Goal: Information Seeking & Learning: Learn about a topic

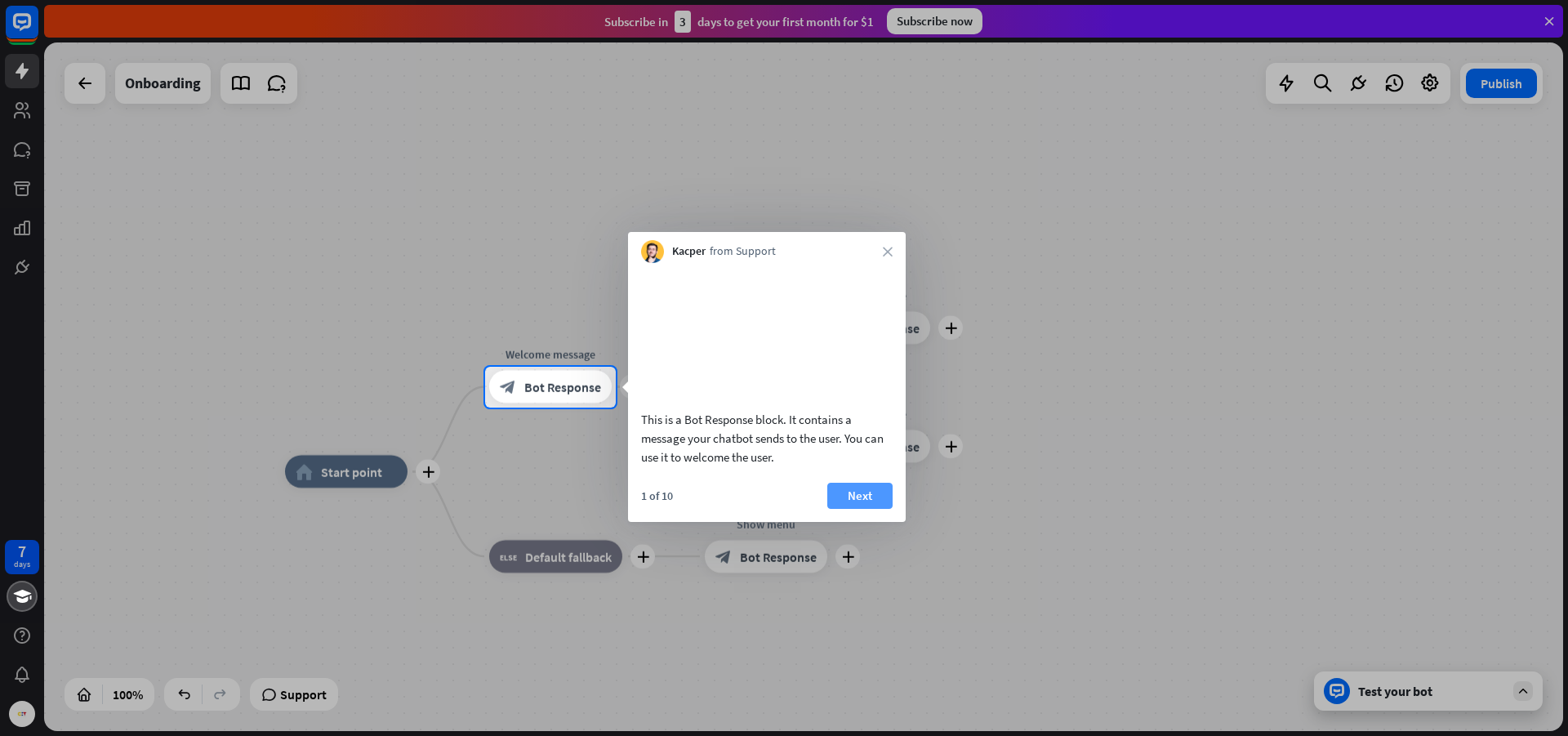
click at [869, 509] on button "Next" at bounding box center [860, 496] width 66 height 26
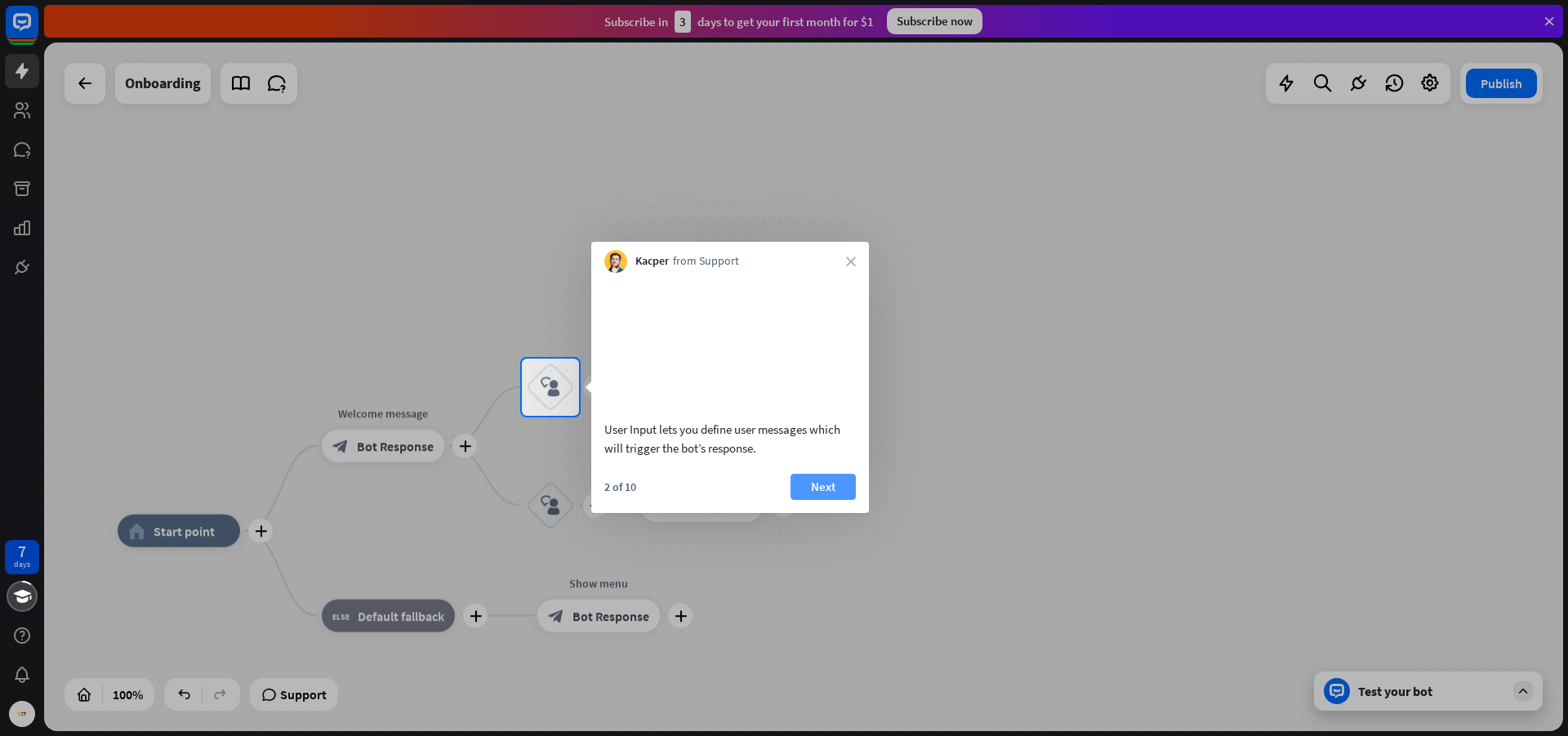
click at [846, 500] on button "Next" at bounding box center [823, 487] width 66 height 26
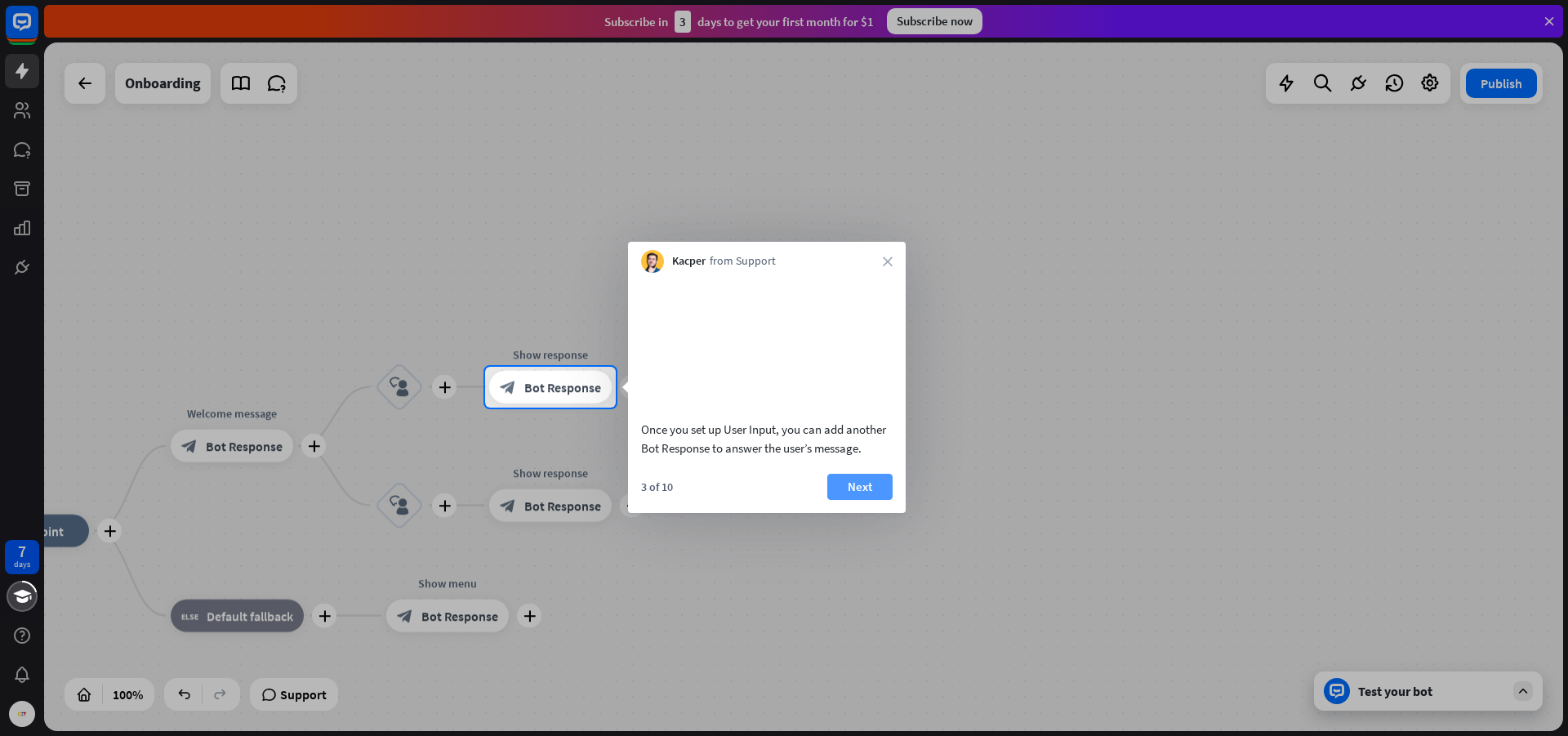
click at [856, 500] on button "Next" at bounding box center [860, 487] width 66 height 26
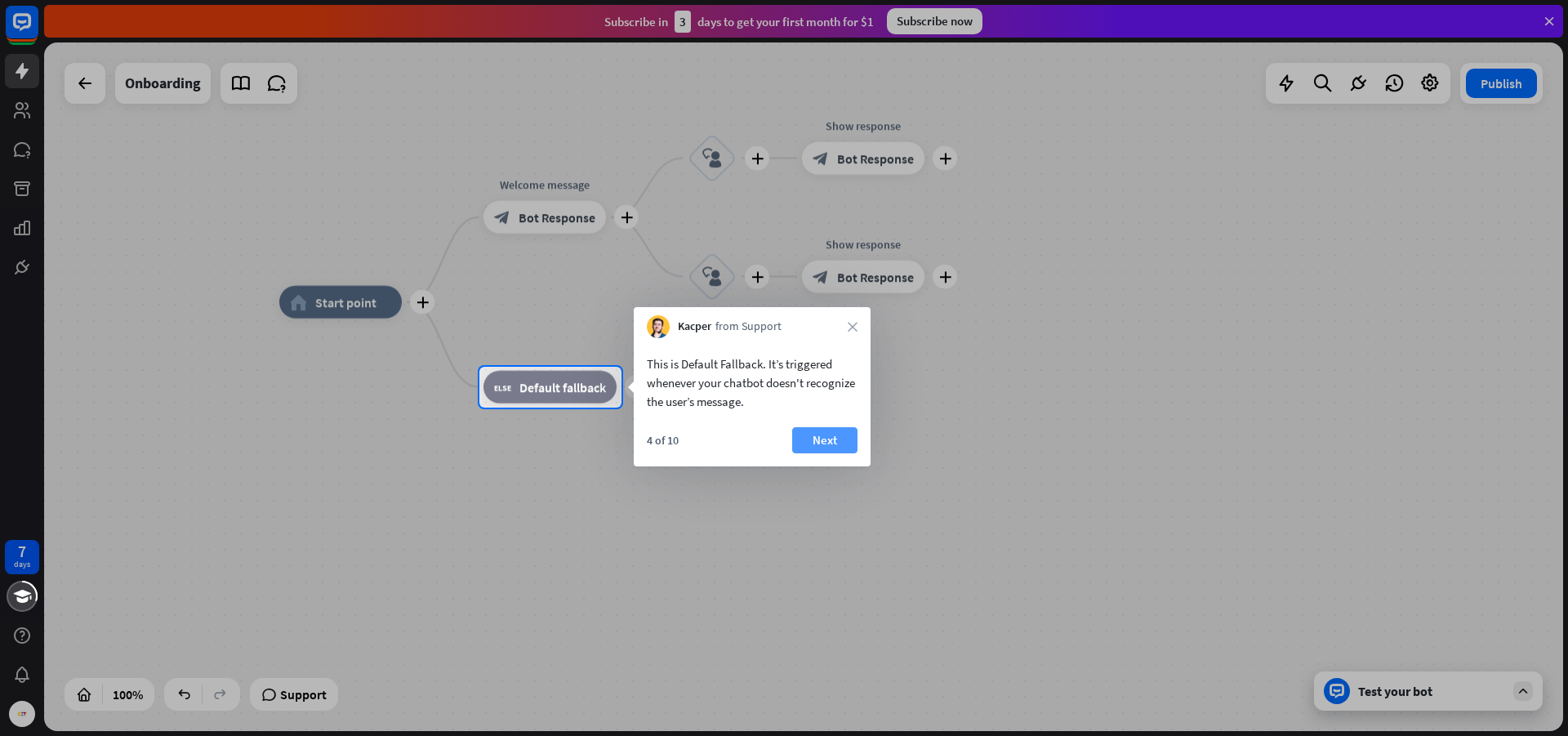
click at [832, 449] on button "Next" at bounding box center [825, 441] width 66 height 26
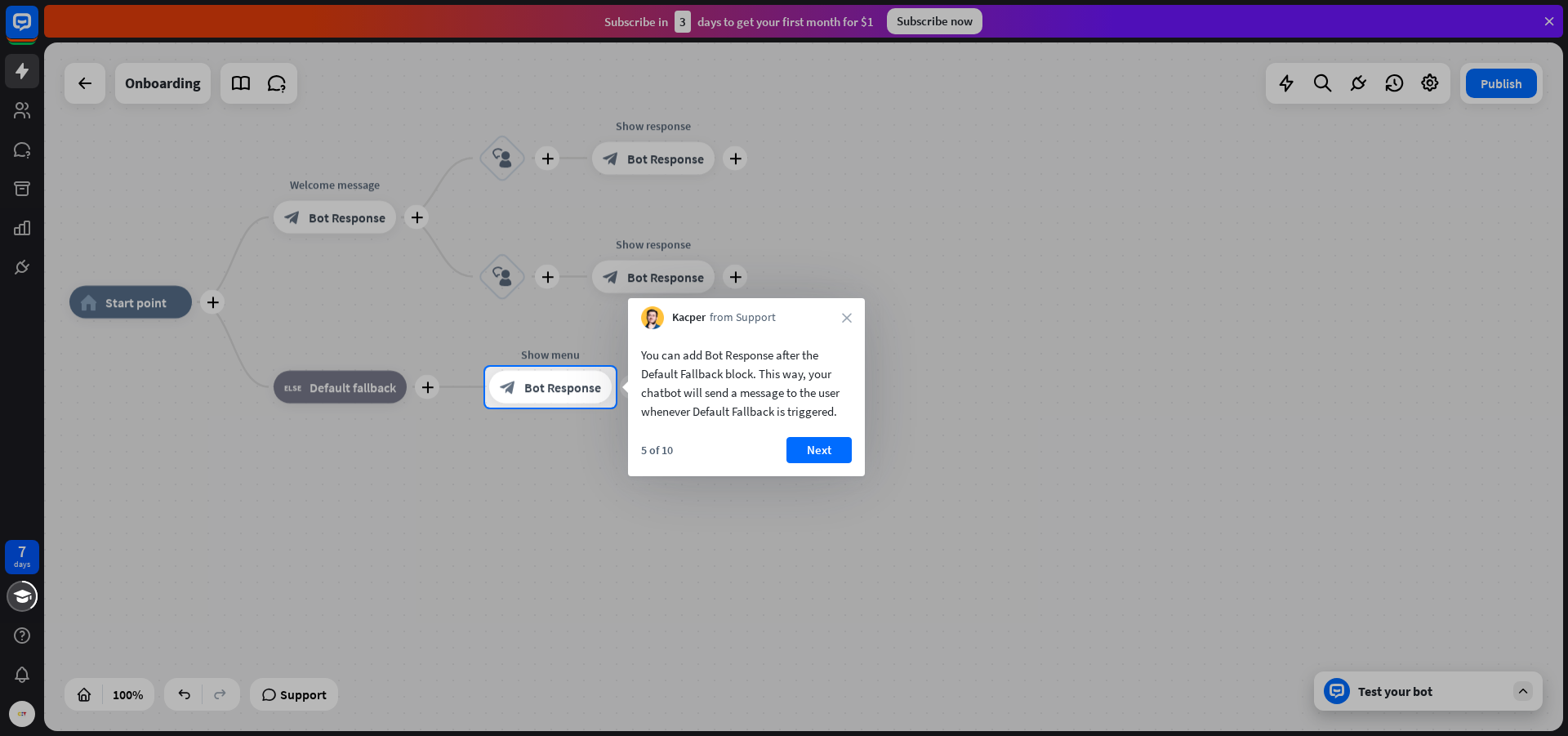
click at [832, 449] on button "Next" at bounding box center [819, 450] width 66 height 26
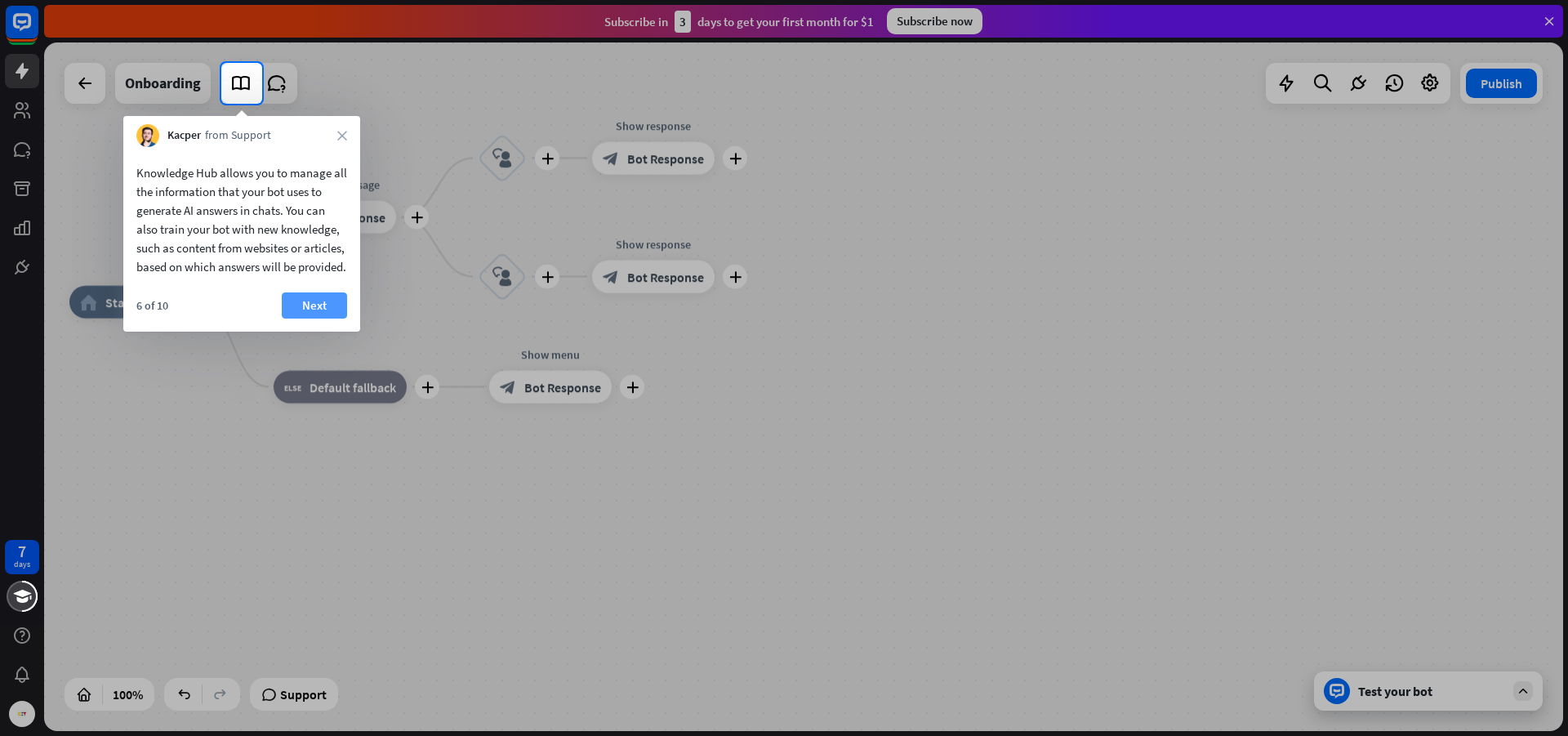
click at [316, 317] on button "Next" at bounding box center [314, 306] width 66 height 26
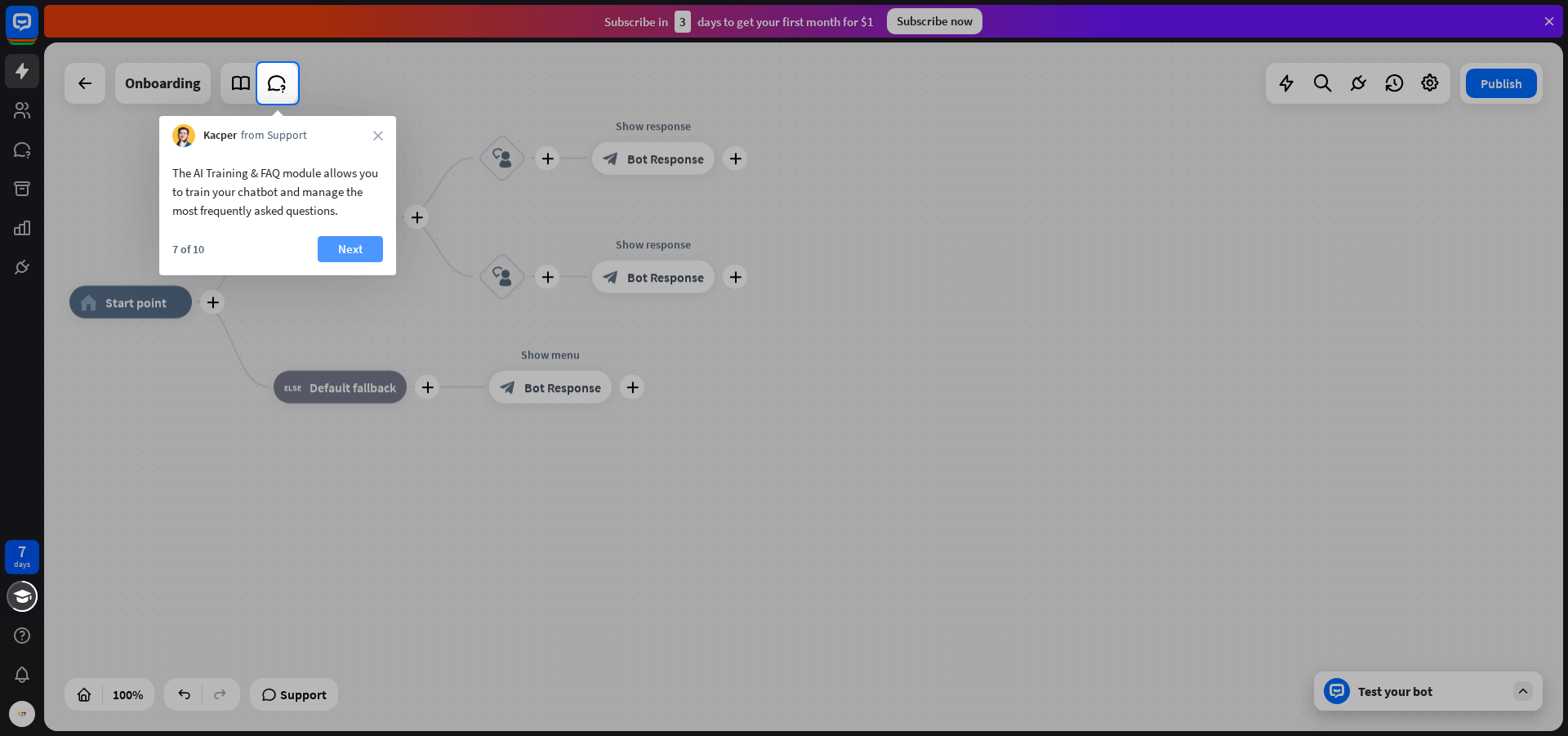
click at [335, 252] on button "Next" at bounding box center [350, 249] width 66 height 26
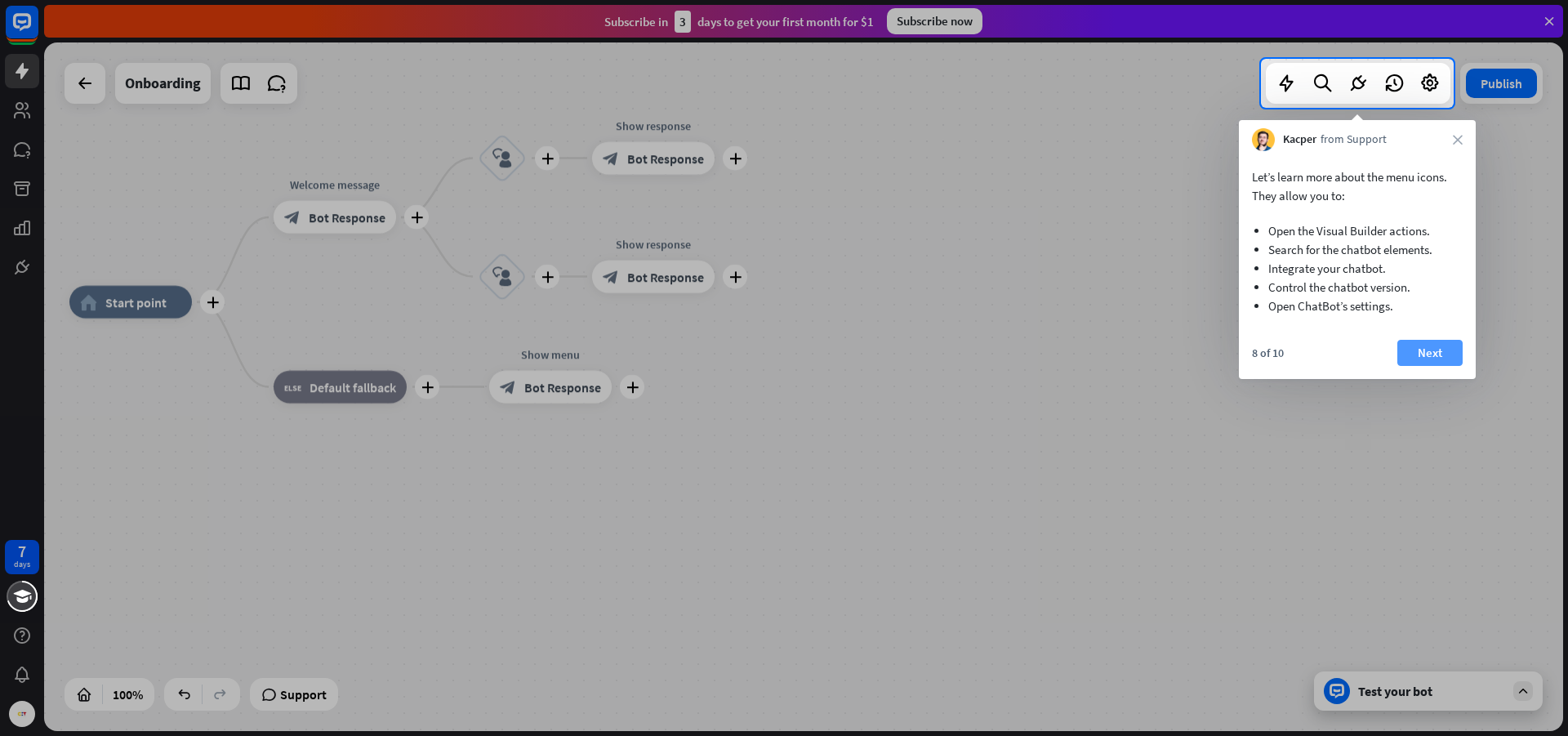
click at [1441, 343] on button "Next" at bounding box center [1429, 353] width 66 height 26
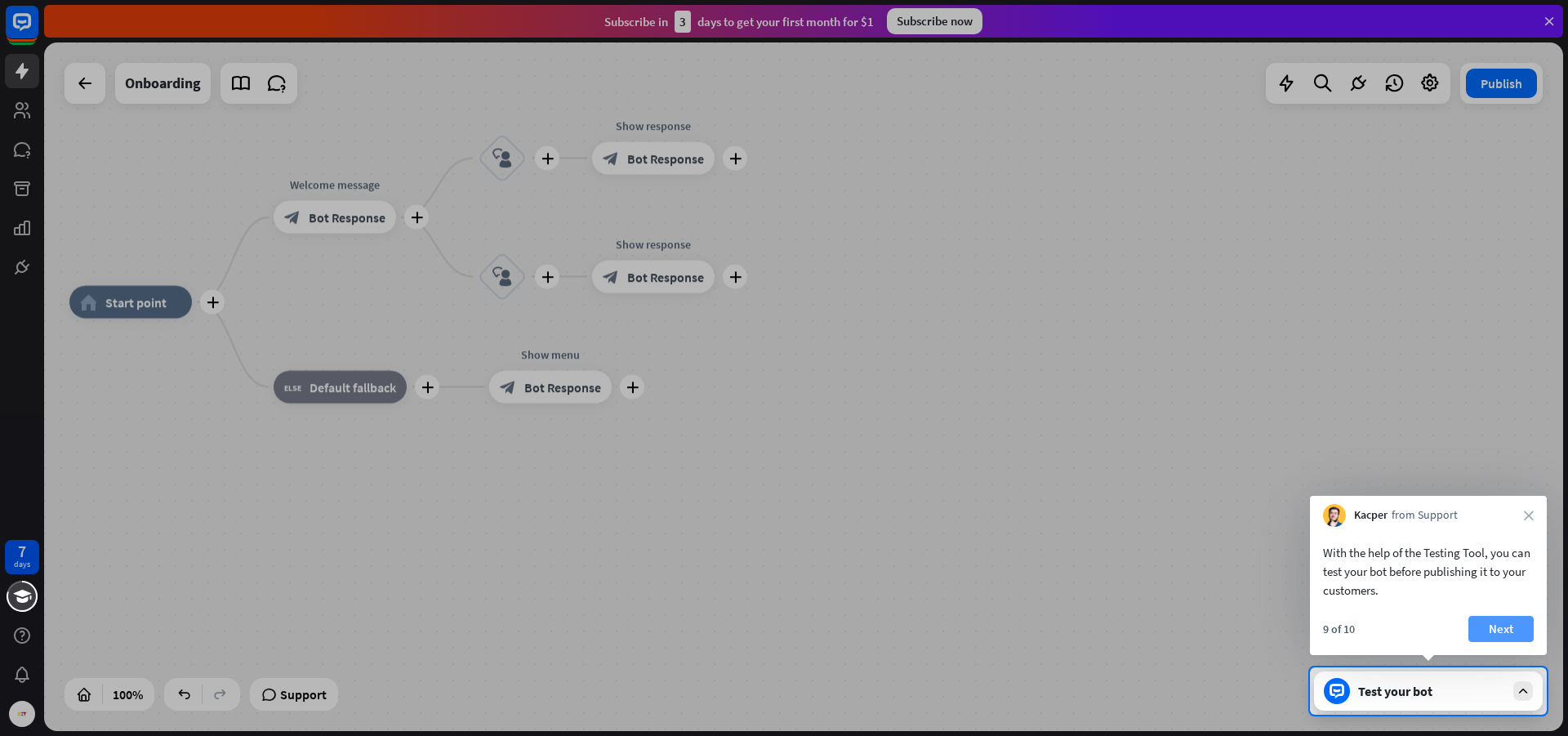
click at [1503, 641] on button "Next" at bounding box center [1501, 629] width 66 height 26
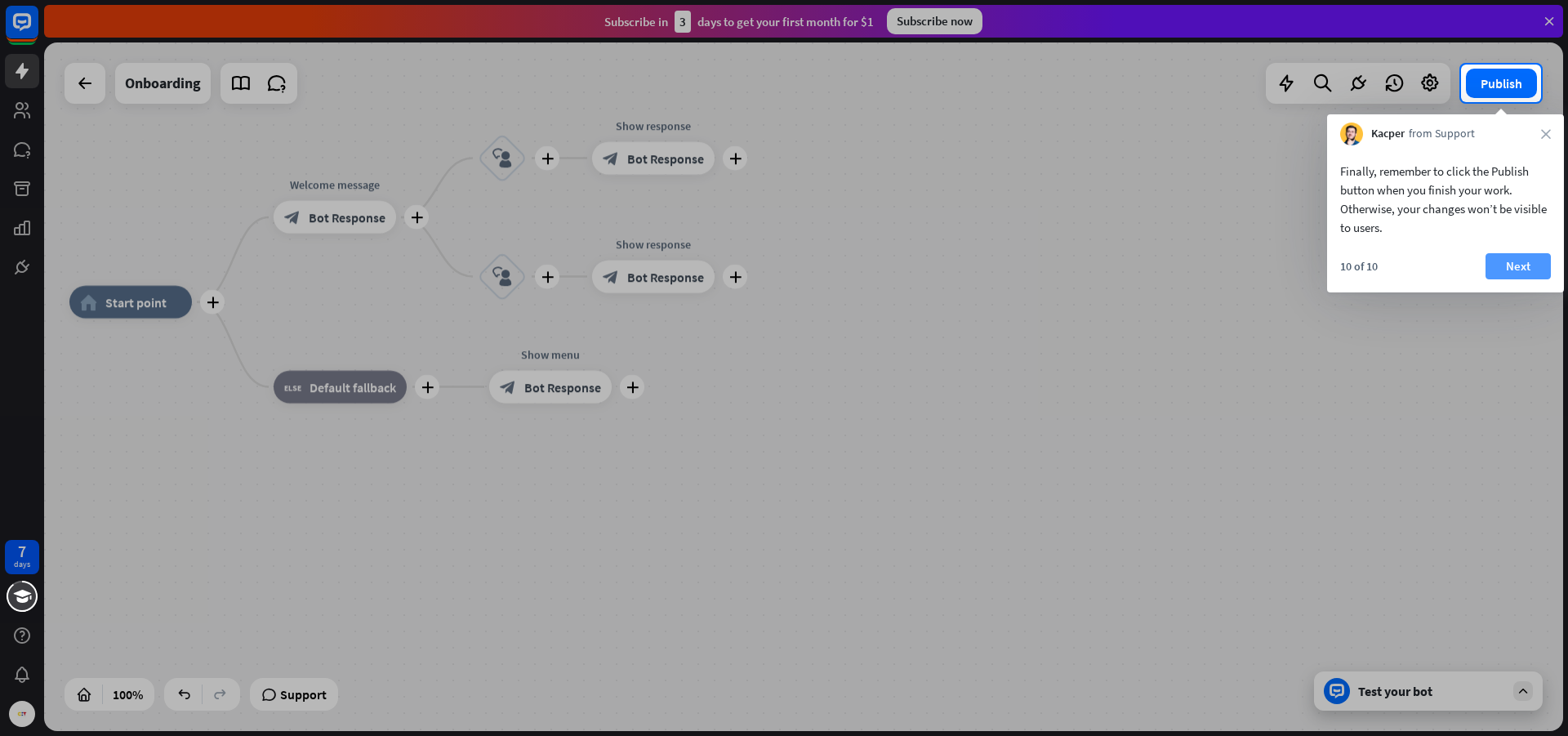
click at [1516, 261] on button "Next" at bounding box center [1517, 267] width 66 height 26
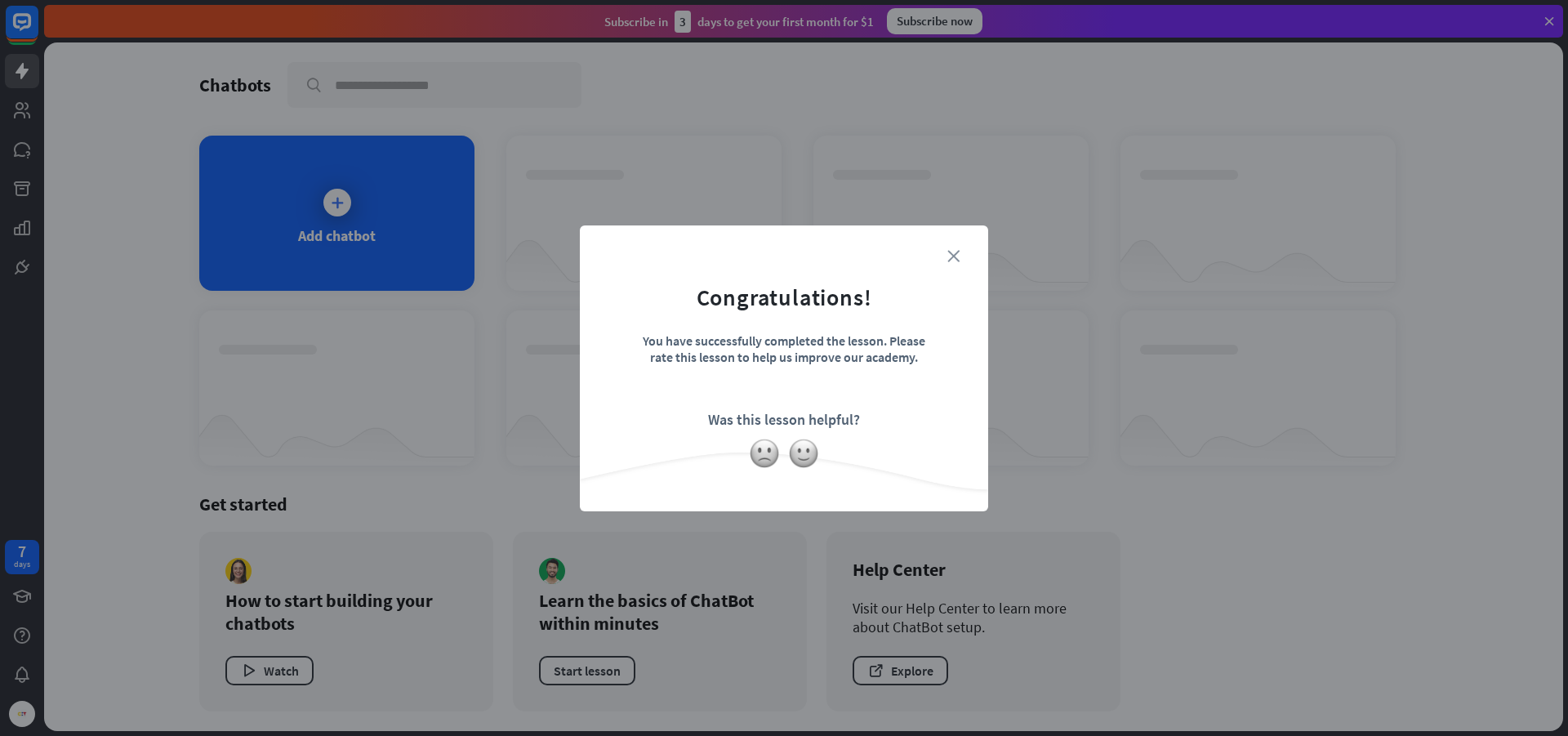
click at [958, 253] on icon "close" at bounding box center [953, 256] width 12 height 12
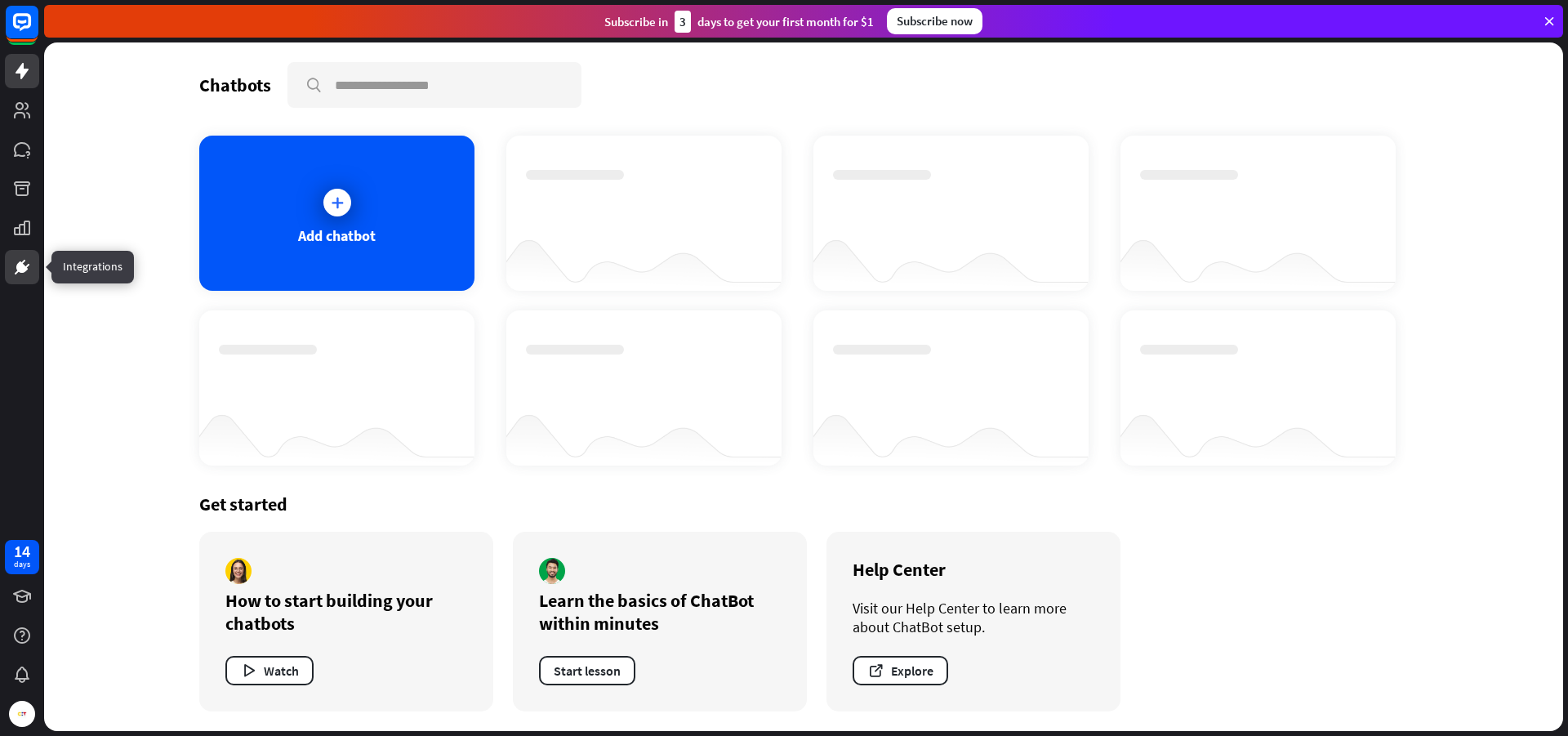
click at [27, 271] on icon at bounding box center [22, 267] width 19 height 19
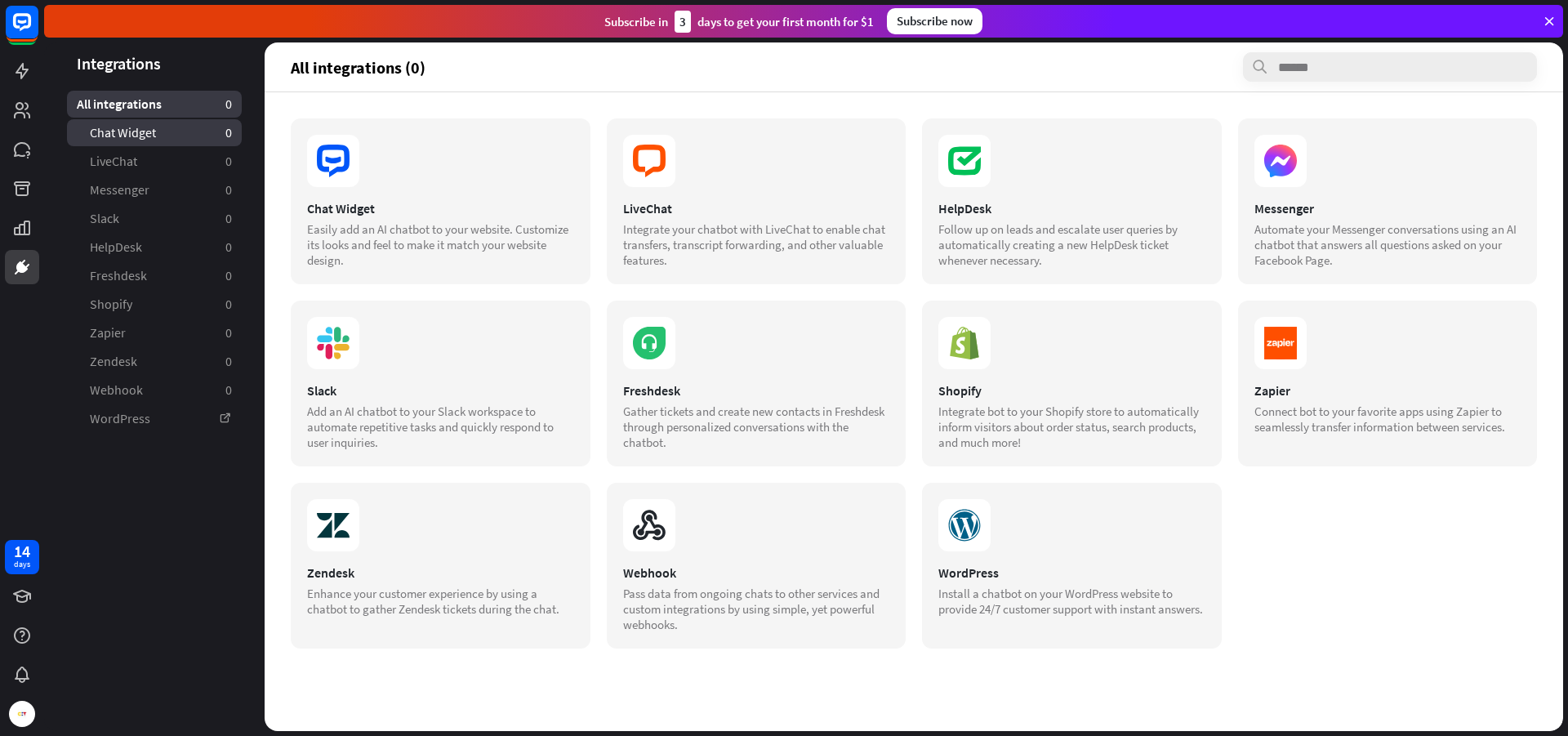
click at [126, 137] on span "Chat Widget" at bounding box center [123, 133] width 66 height 17
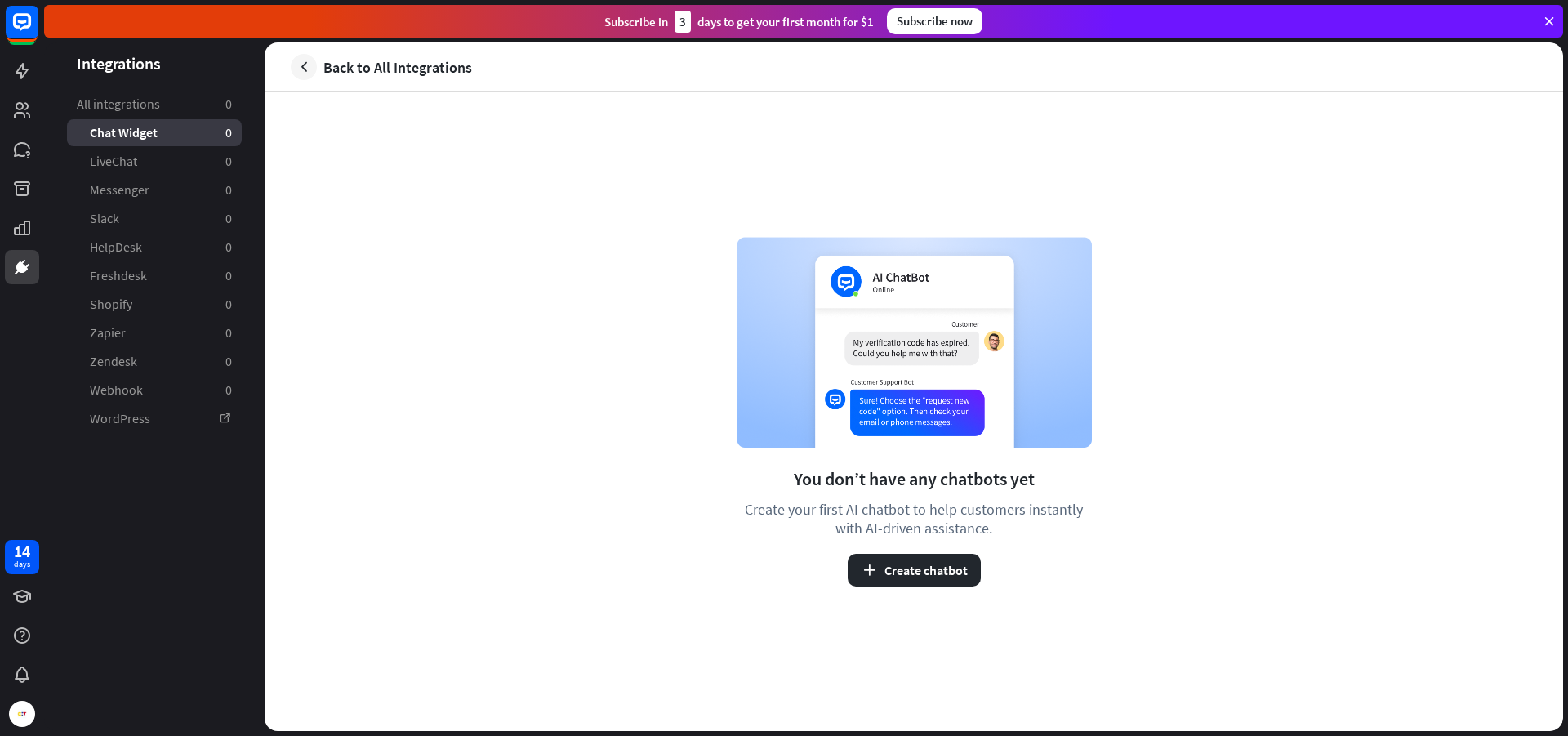
drag, startPoint x: 124, startPoint y: 157, endPoint x: 134, endPoint y: 156, distance: 10.0
click at [128, 156] on span "LiveChat" at bounding box center [114, 162] width 47 height 17
click at [24, 70] on icon at bounding box center [22, 71] width 13 height 17
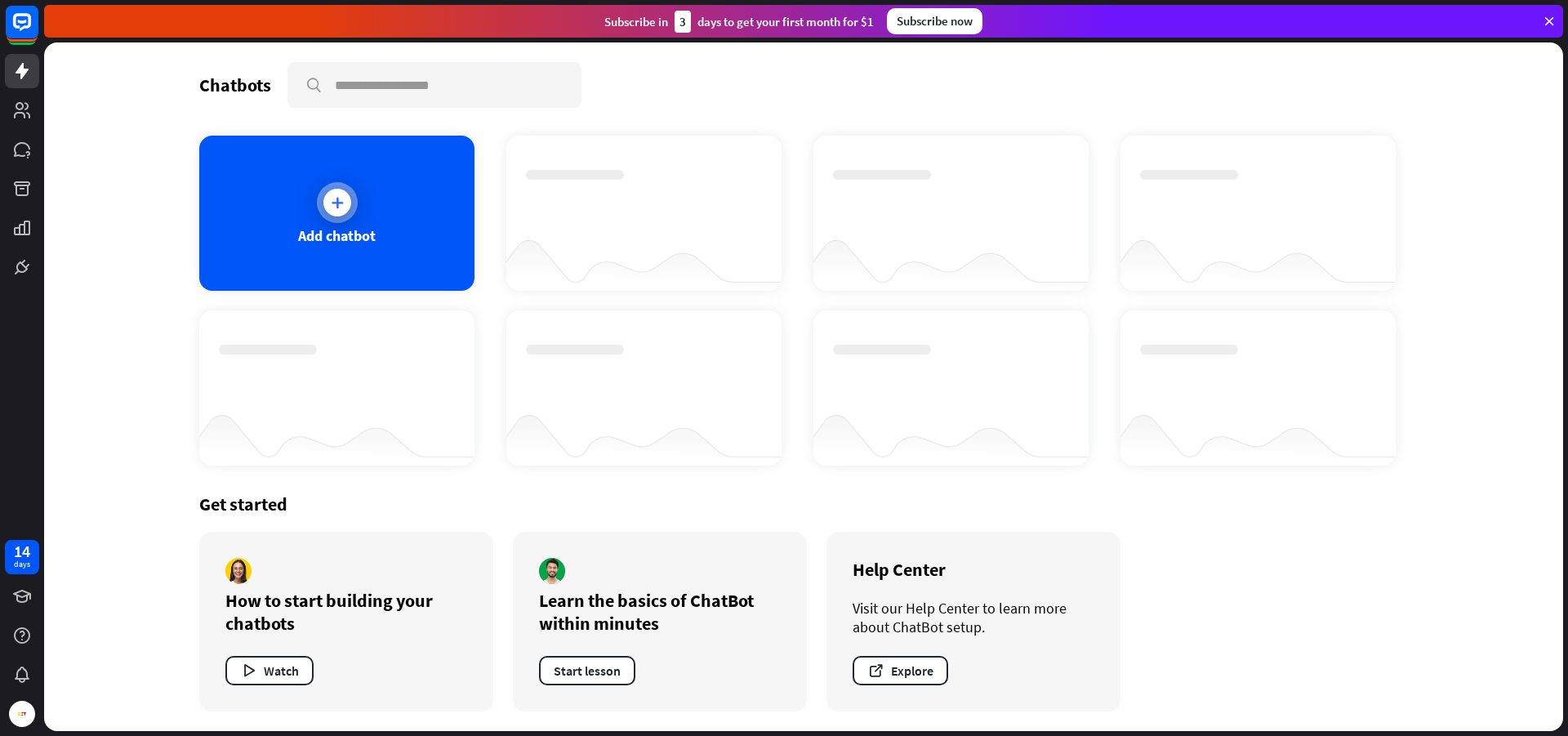
click at [332, 216] on div at bounding box center [337, 202] width 41 height 41
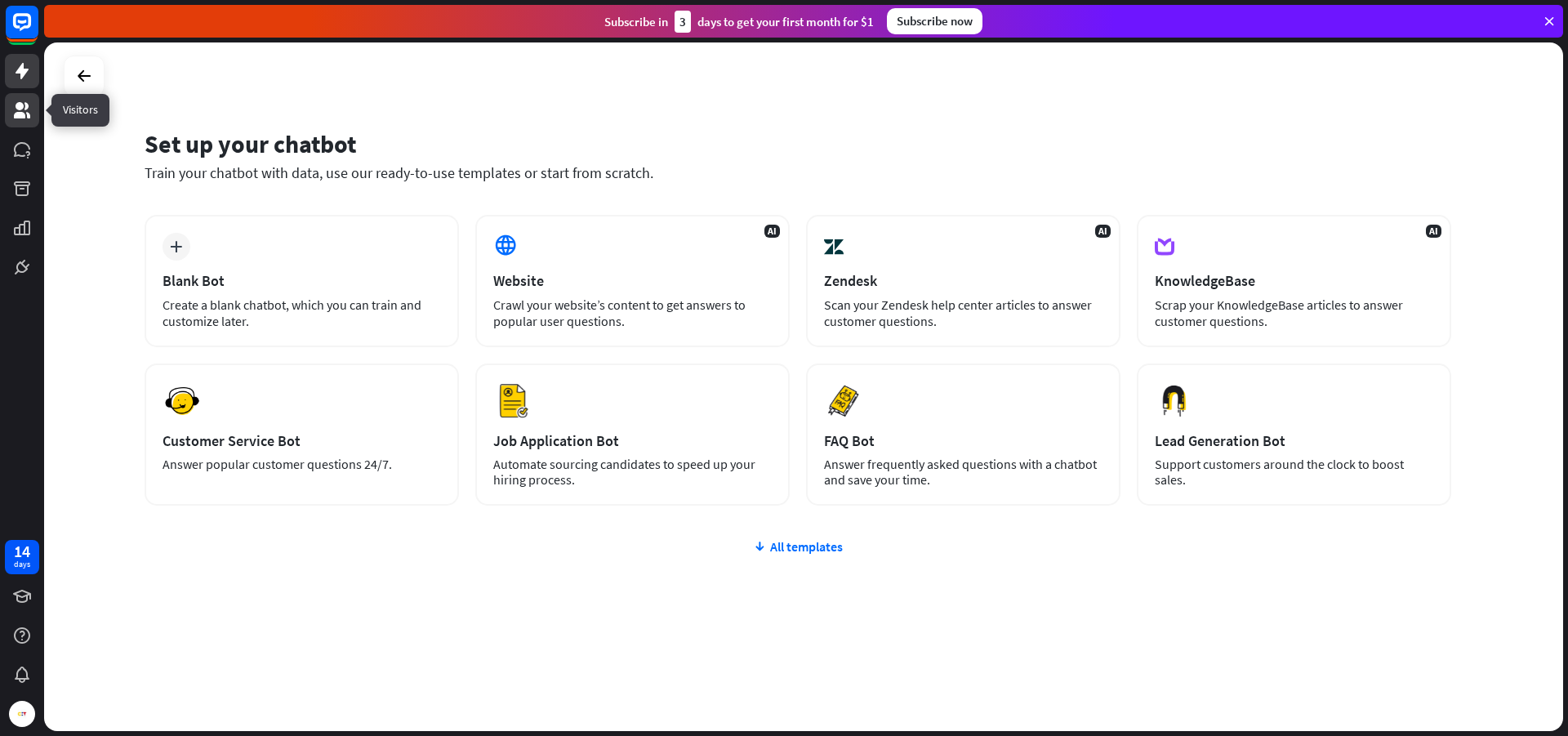
click at [24, 103] on icon at bounding box center [22, 110] width 19 height 19
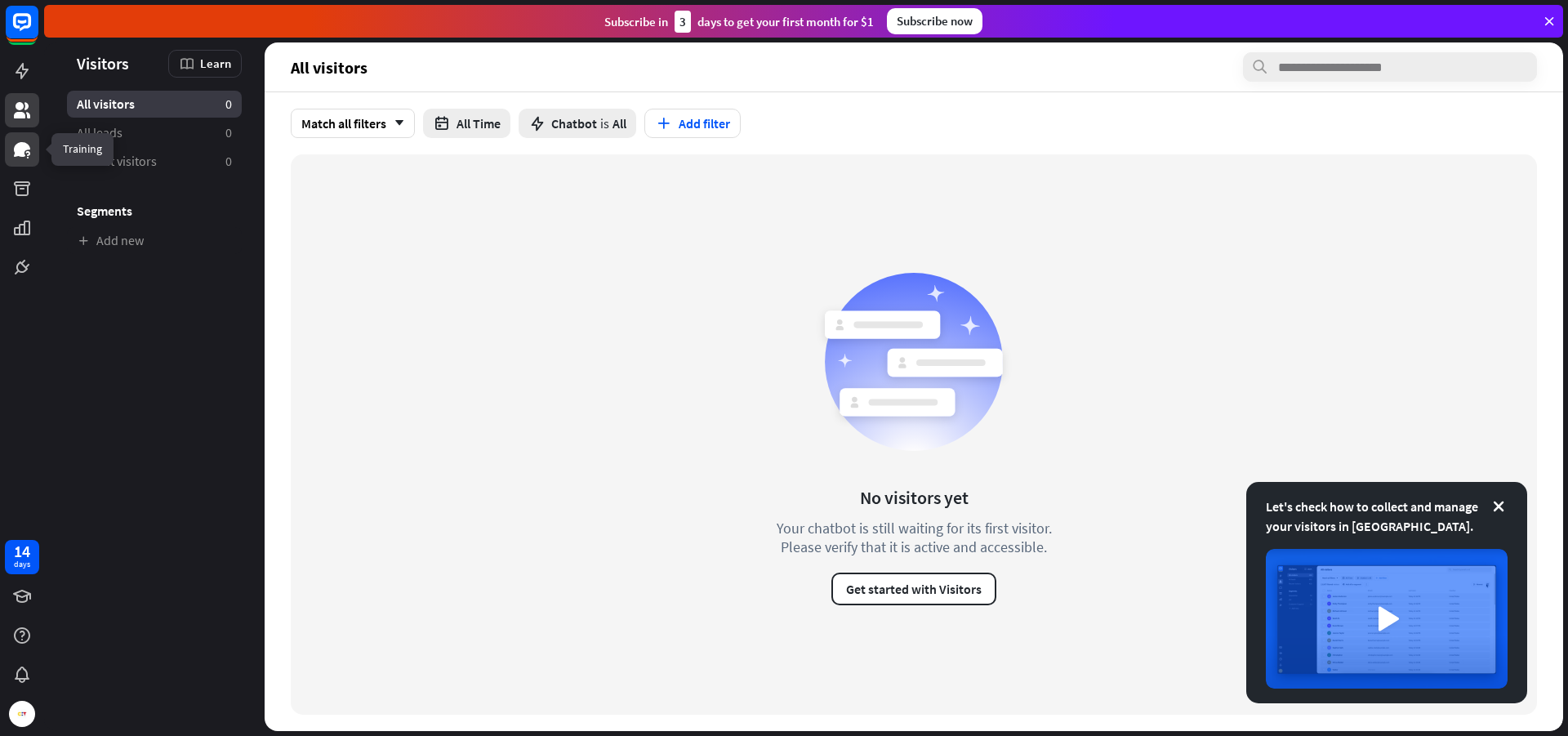
click at [28, 153] on icon at bounding box center [27, 154] width 4 height 5
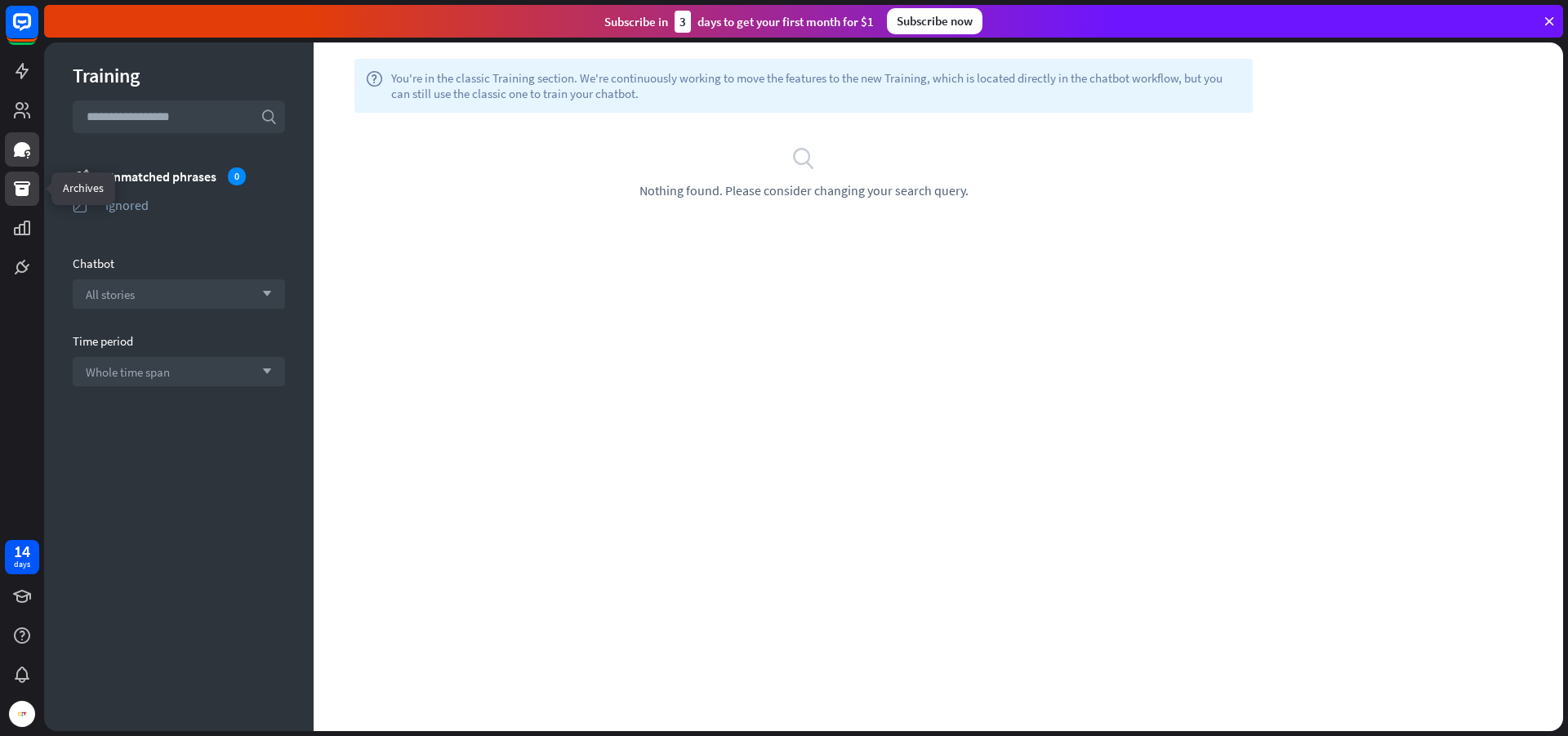
click at [28, 192] on icon at bounding box center [22, 189] width 17 height 15
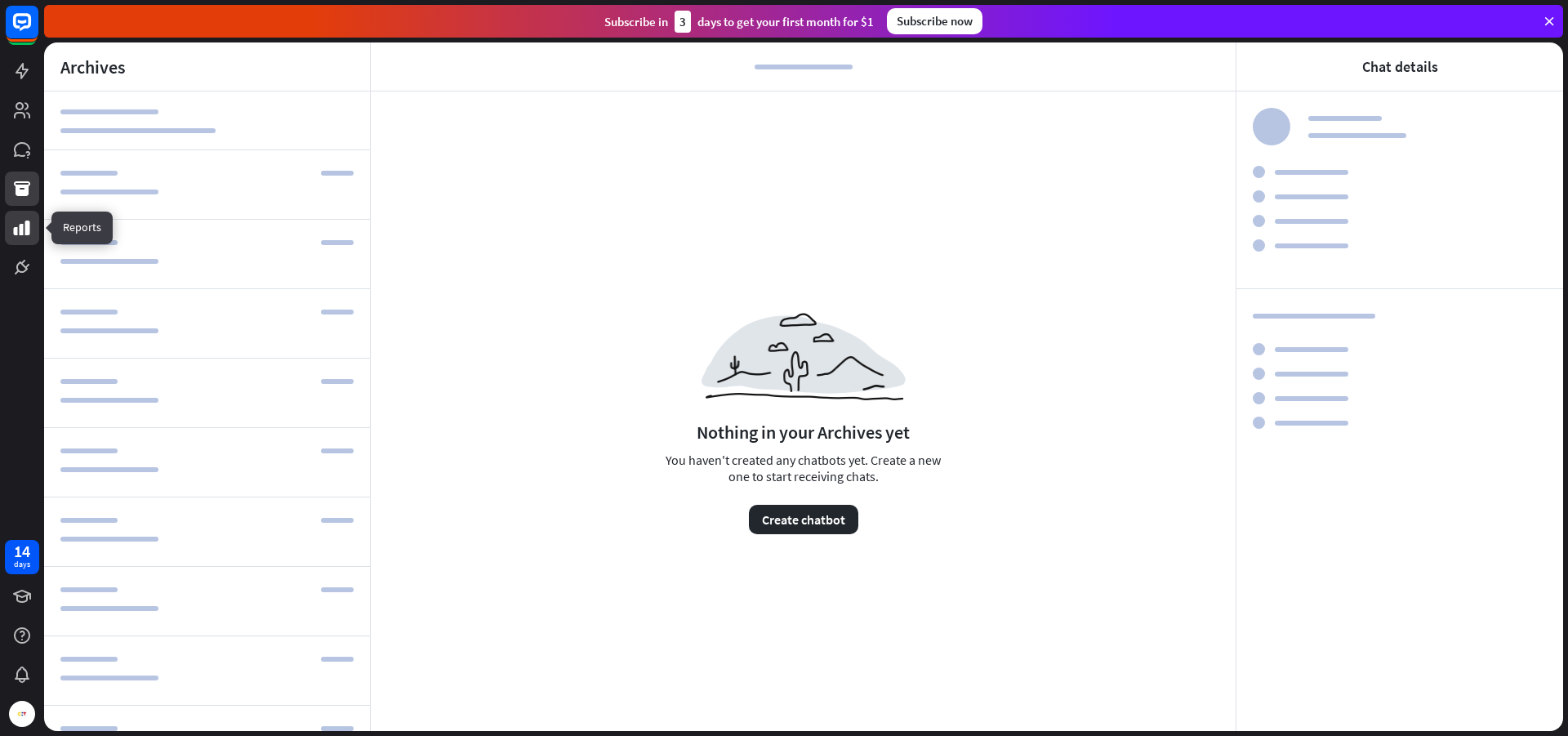
click at [14, 230] on icon at bounding box center [22, 227] width 17 height 15
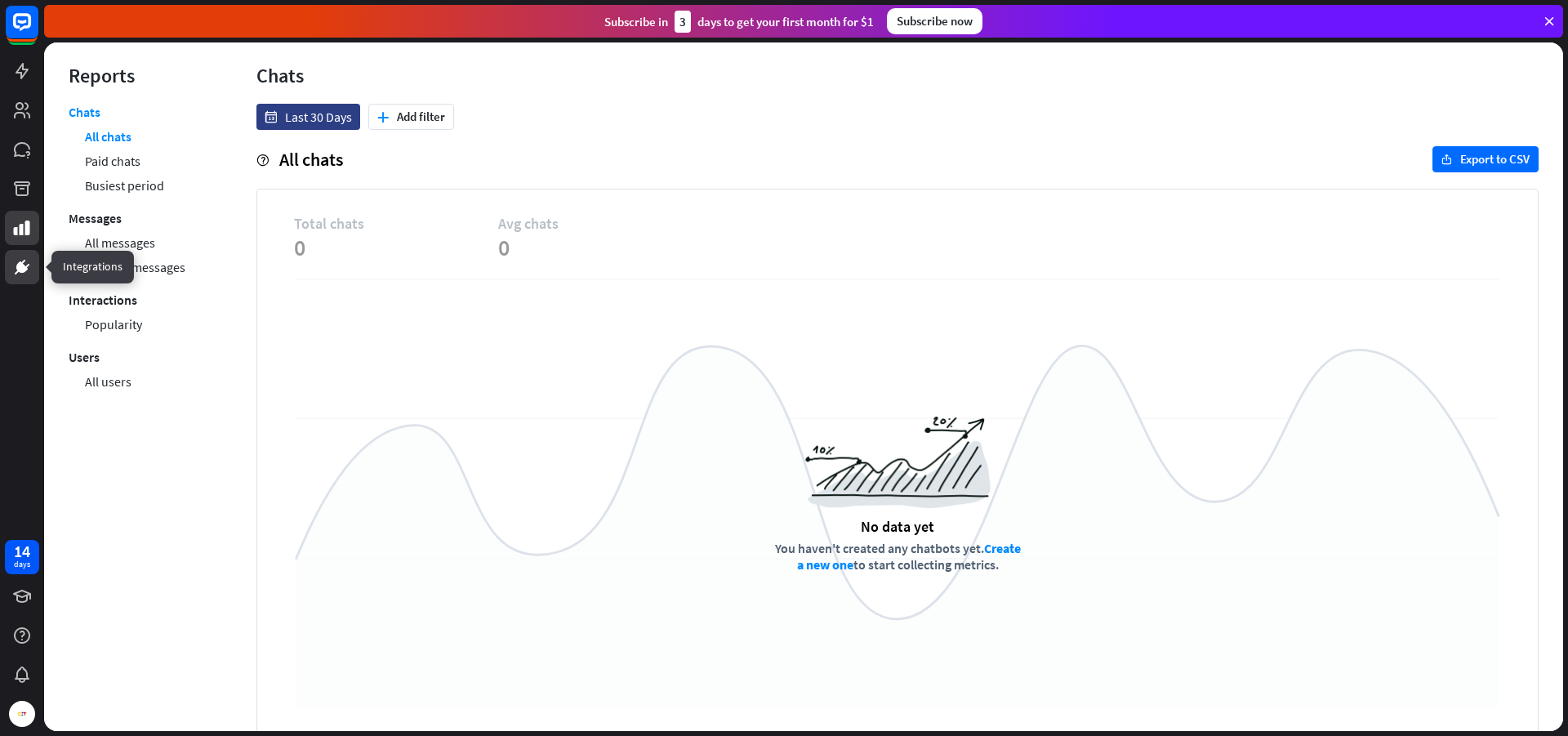
click at [20, 269] on icon at bounding box center [22, 267] width 10 height 10
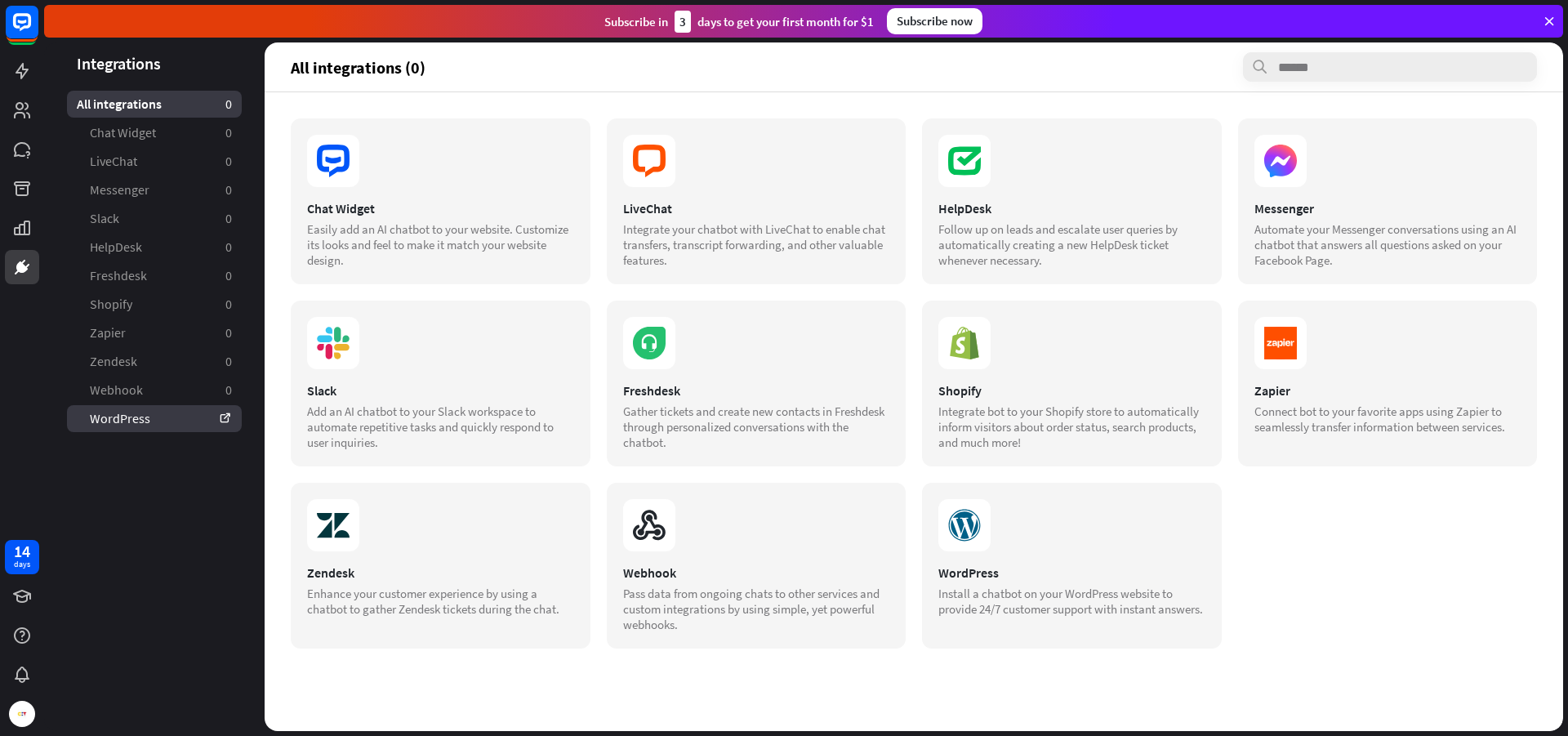
click at [163, 420] on link "WordPress" at bounding box center [155, 419] width 175 height 27
